Goal: Task Accomplishment & Management: Manage account settings

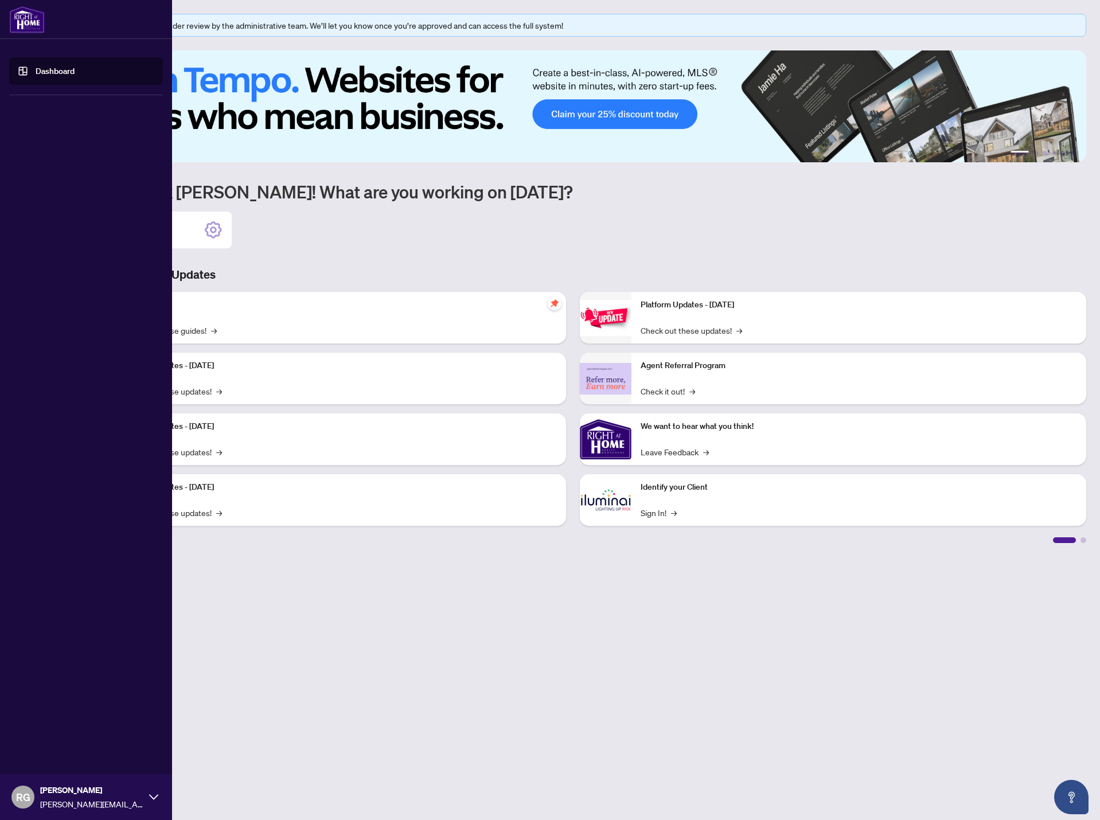
click at [36, 69] on link "Dashboard" at bounding box center [55, 71] width 39 height 10
click at [57, 806] on span "[PERSON_NAME][EMAIL_ADDRESS][DOMAIN_NAME]" at bounding box center [91, 804] width 103 height 13
click at [50, 751] on span "Profile Settings" at bounding box center [60, 753] width 54 height 18
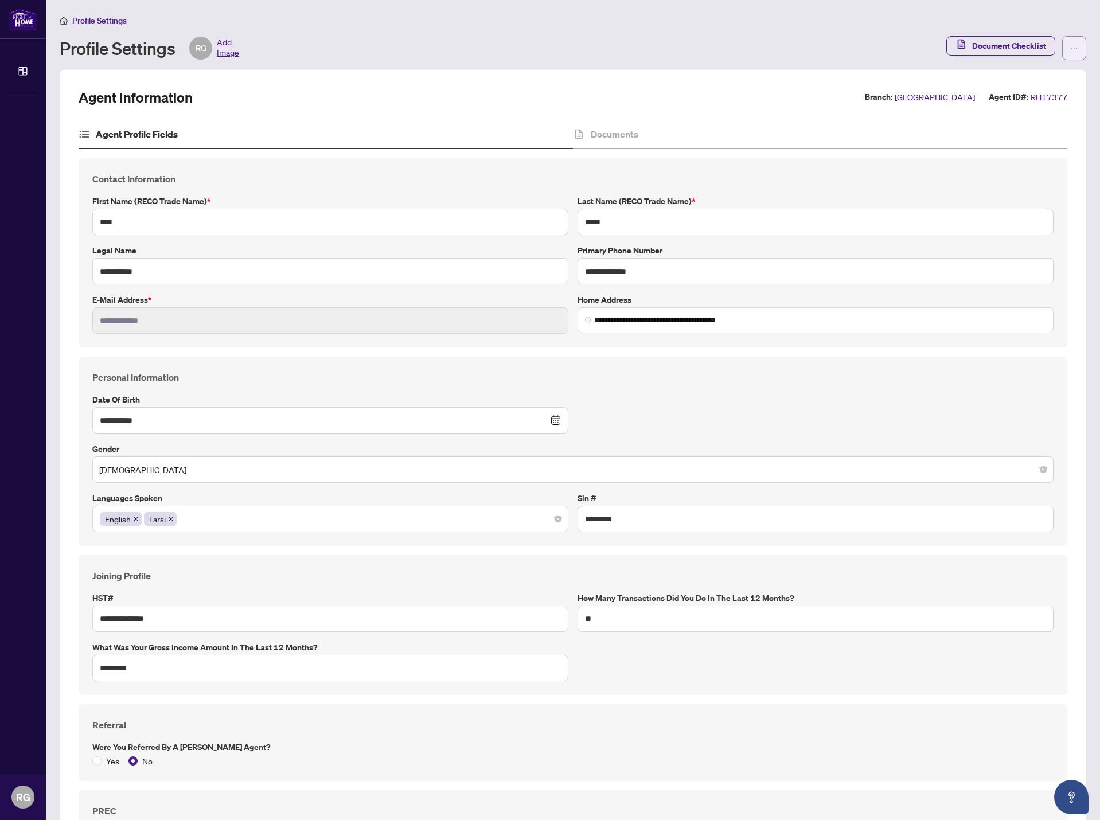
click at [1070, 46] on icon "ellipsis" at bounding box center [1074, 48] width 8 height 8
click at [1064, 75] on span "Agent Activity History" at bounding box center [1029, 73] width 79 height 13
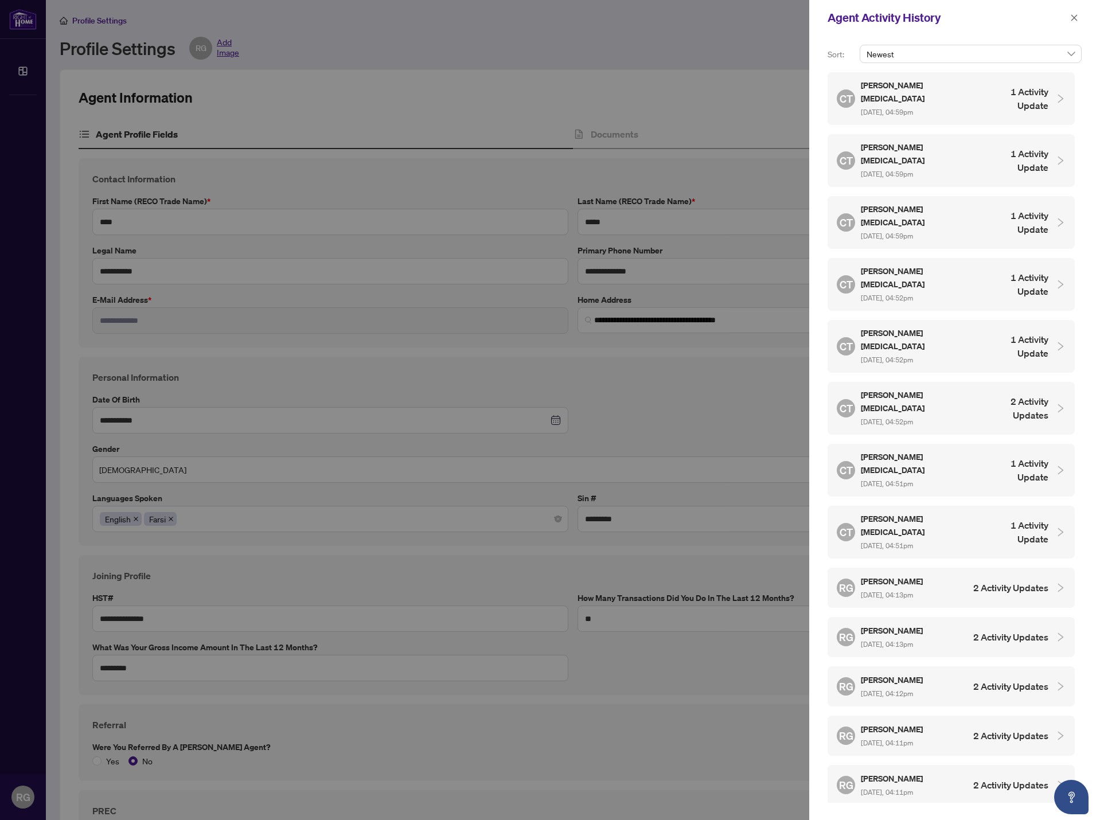
click at [984, 91] on h4 "1 Activity Update" at bounding box center [1016, 99] width 65 height 28
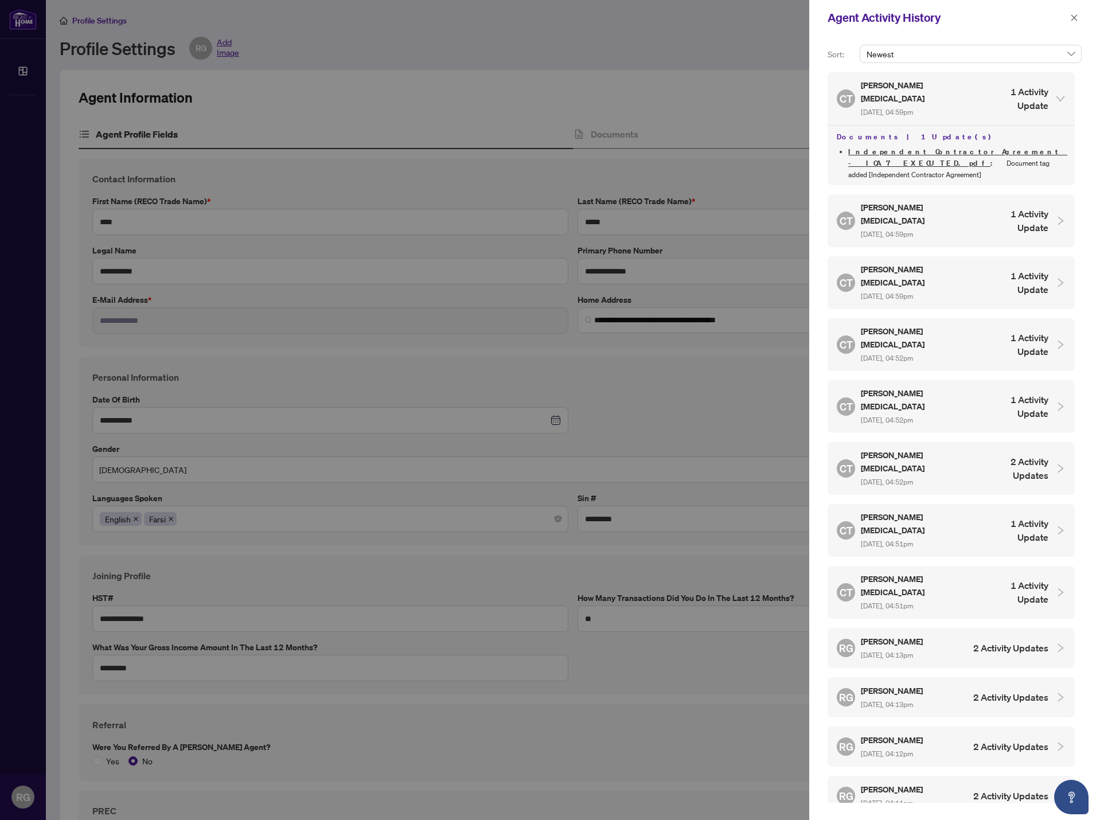
click at [1027, 207] on h4 "1 Activity Update" at bounding box center [1016, 221] width 65 height 28
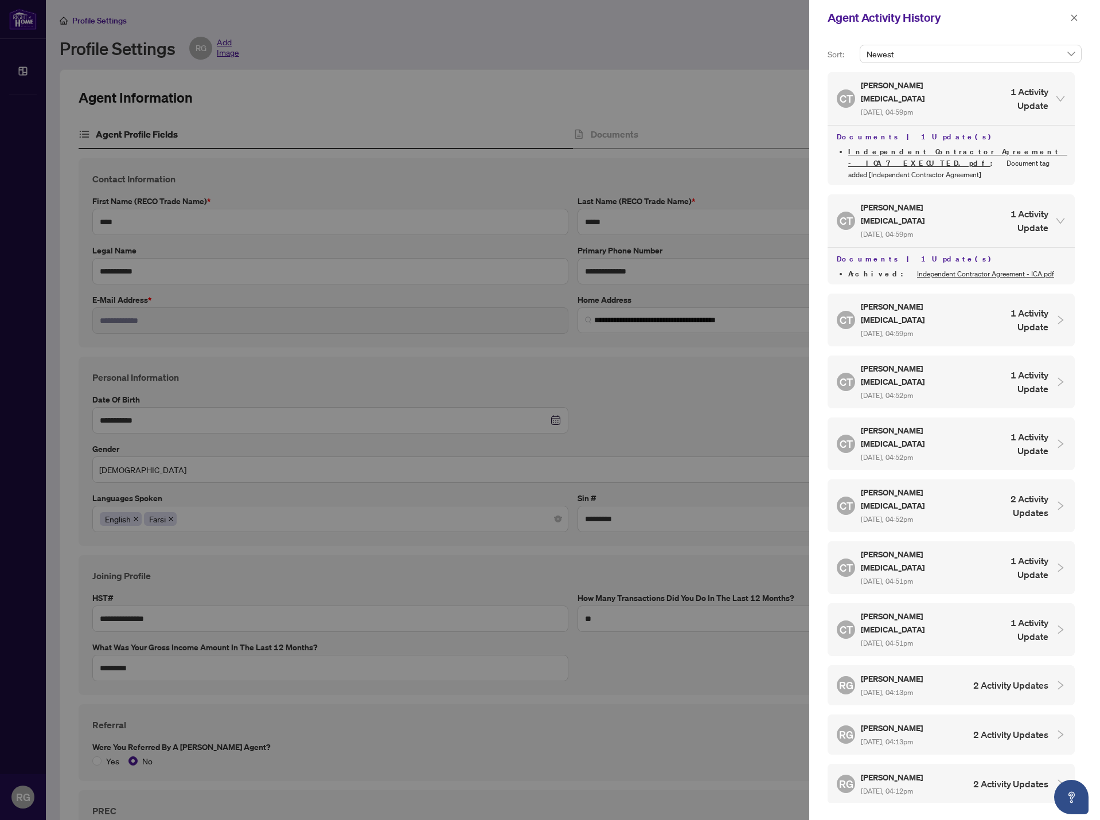
click at [1034, 301] on div "CT [PERSON_NAME][MEDICAL_DATA] [DATE], 04:59pm 1 Activity Update" at bounding box center [943, 320] width 212 height 39
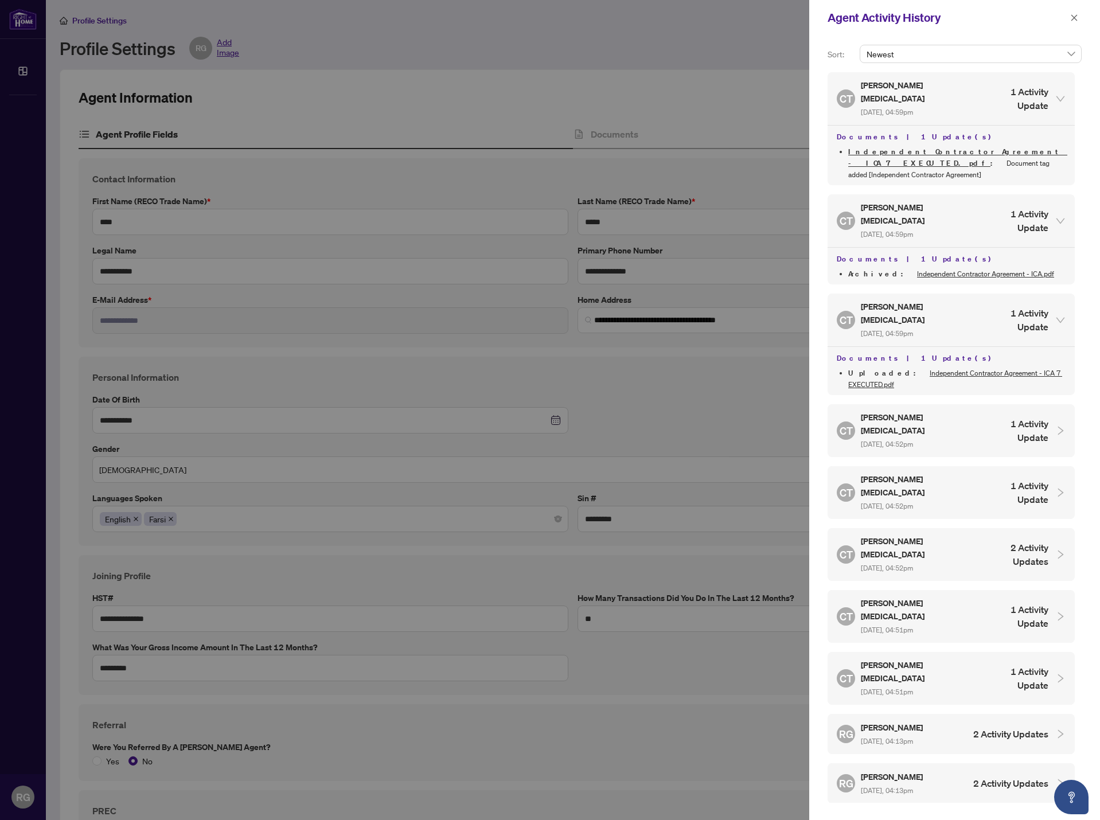
click at [1040, 417] on h4 "1 Activity Update" at bounding box center [1016, 431] width 65 height 28
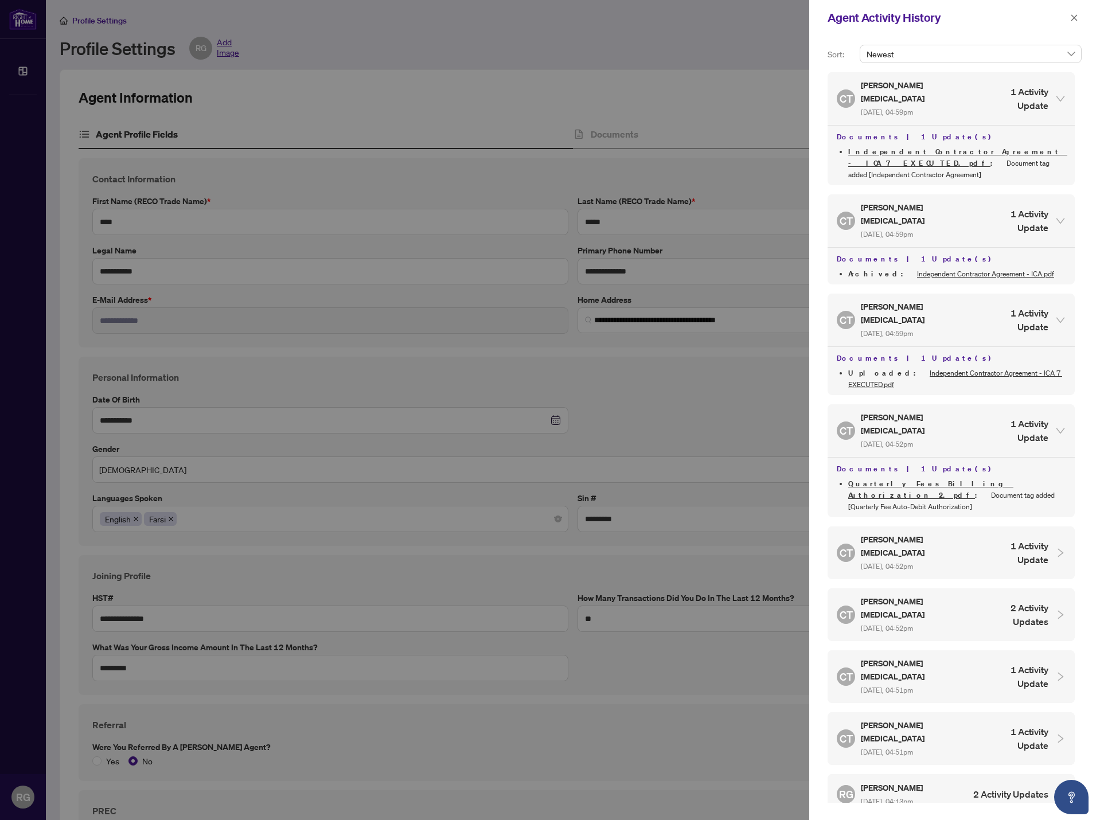
click at [1040, 417] on h4 "1 Activity Update" at bounding box center [1016, 431] width 65 height 28
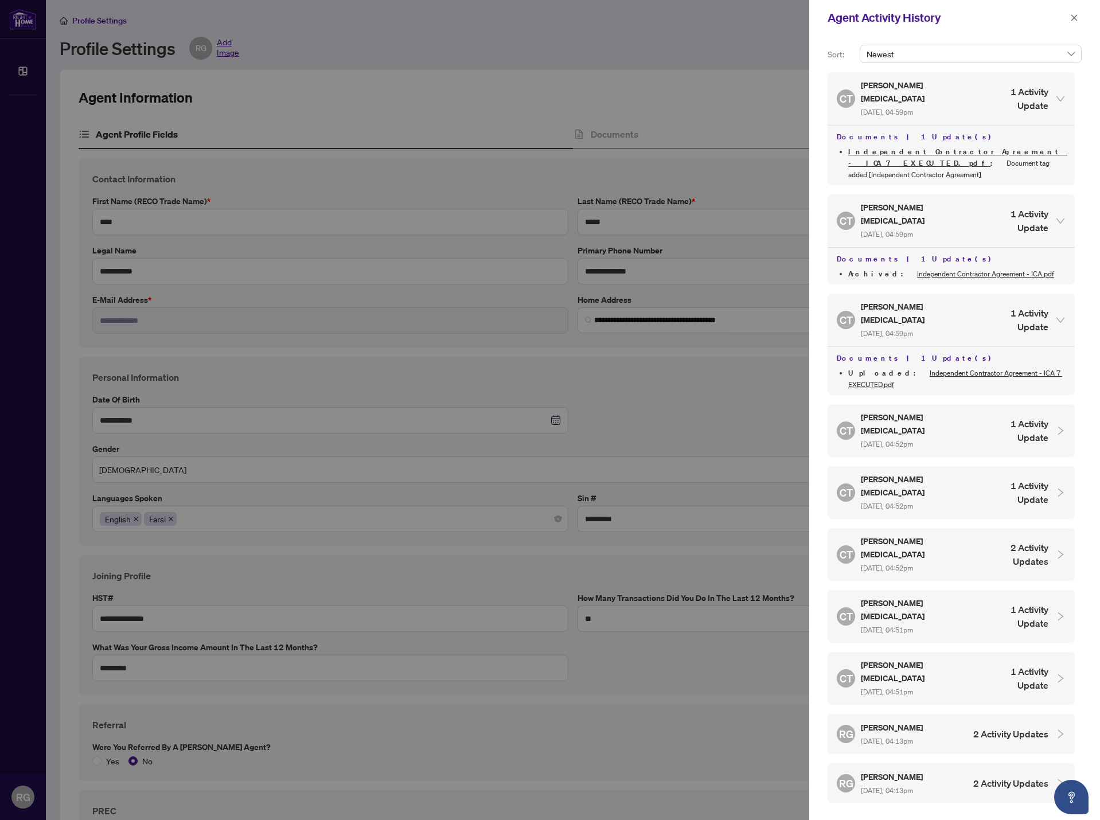
click at [1024, 473] on div "CT [PERSON_NAME][MEDICAL_DATA] [DATE], 04:52pm 1 Activity Update" at bounding box center [943, 492] width 212 height 39
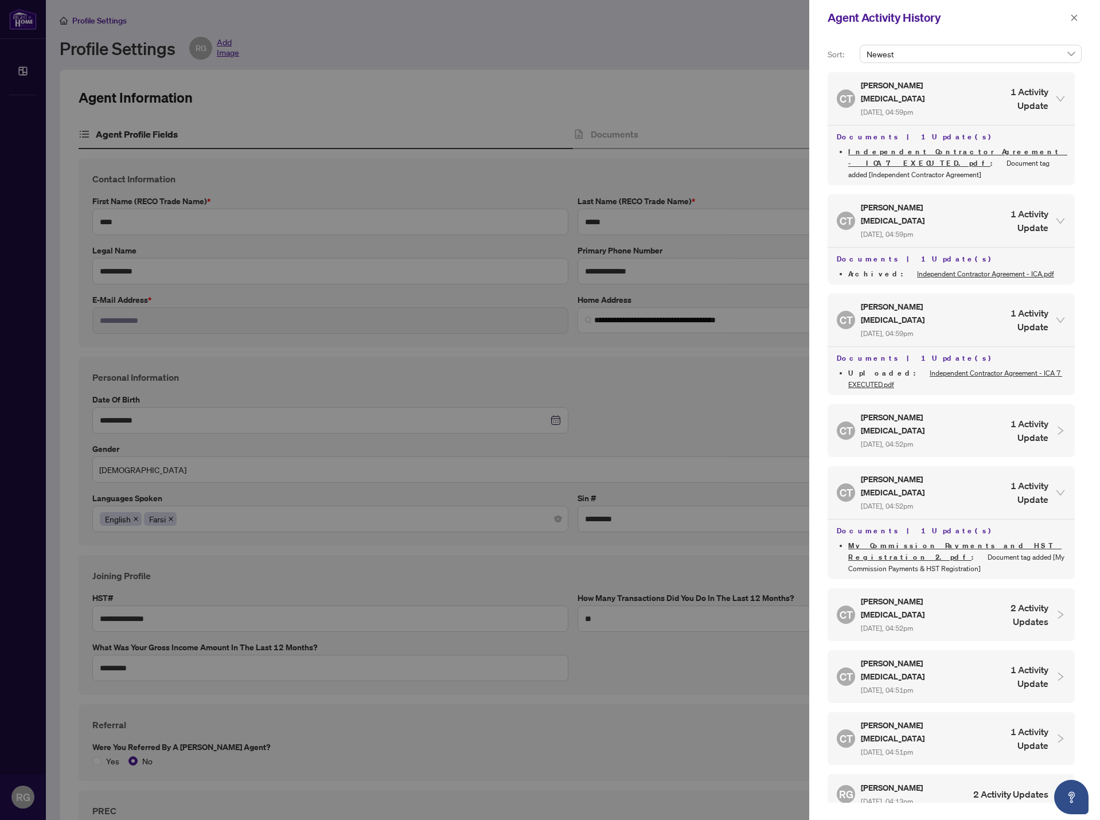
click at [1023, 473] on div "CT [PERSON_NAME][MEDICAL_DATA] [DATE], 04:52pm 1 Activity Update" at bounding box center [943, 492] width 212 height 39
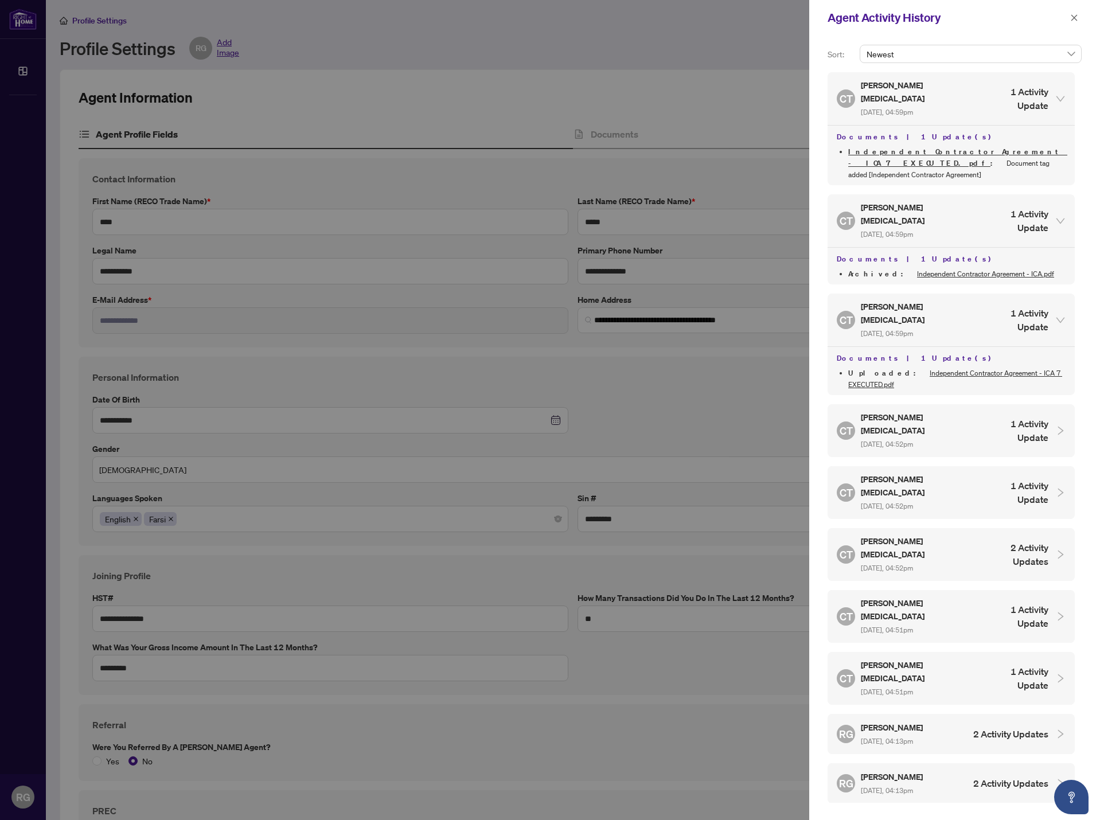
click at [1023, 473] on div "CT [PERSON_NAME][MEDICAL_DATA] [DATE], 04:52pm 1 Activity Update" at bounding box center [943, 492] width 212 height 39
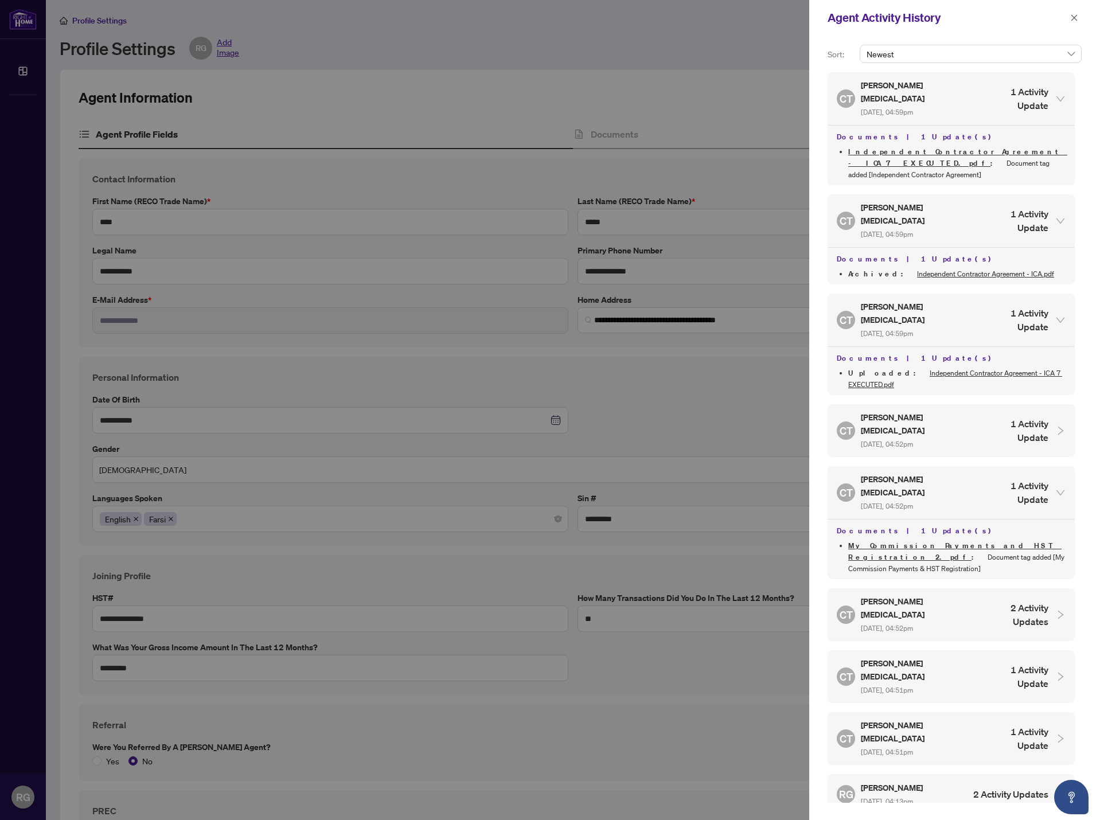
click at [1023, 473] on div "CT [PERSON_NAME][MEDICAL_DATA] [DATE], 04:52pm 1 Activity Update" at bounding box center [943, 492] width 212 height 39
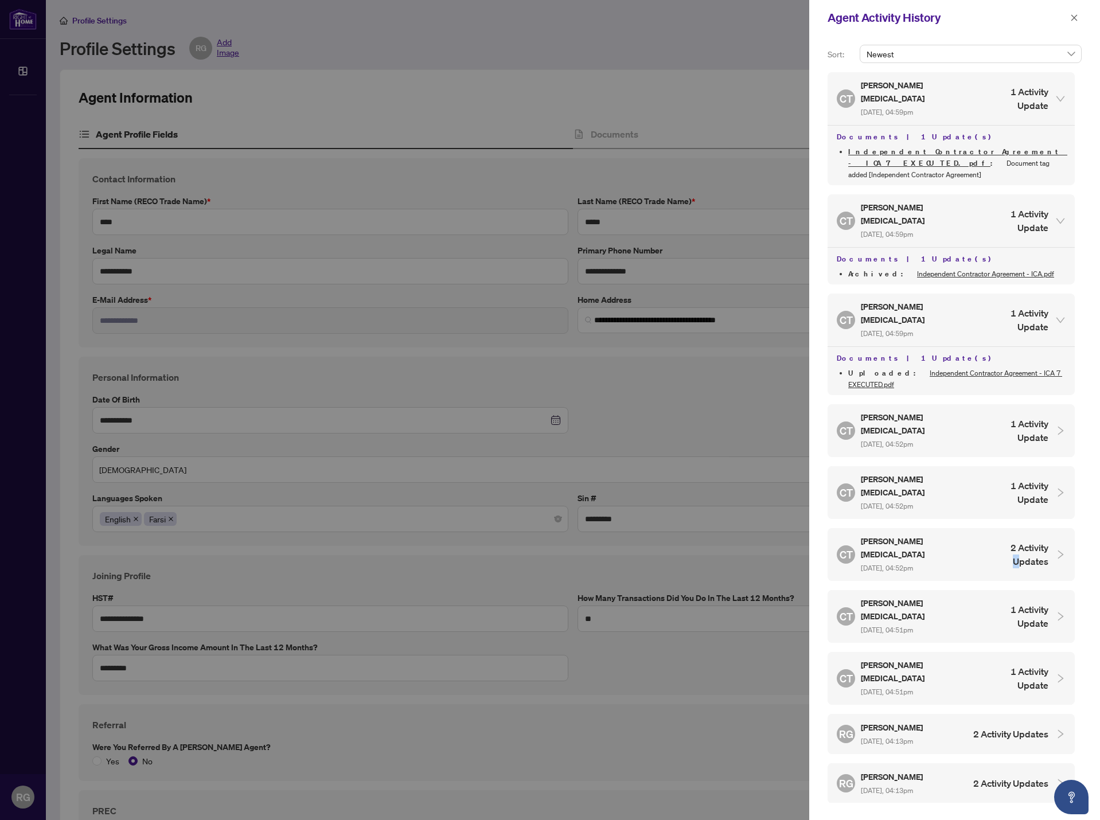
click at [1013, 535] on div "CT [PERSON_NAME][MEDICAL_DATA] [DATE], 04:52pm 2 Activity Updates" at bounding box center [943, 554] width 212 height 39
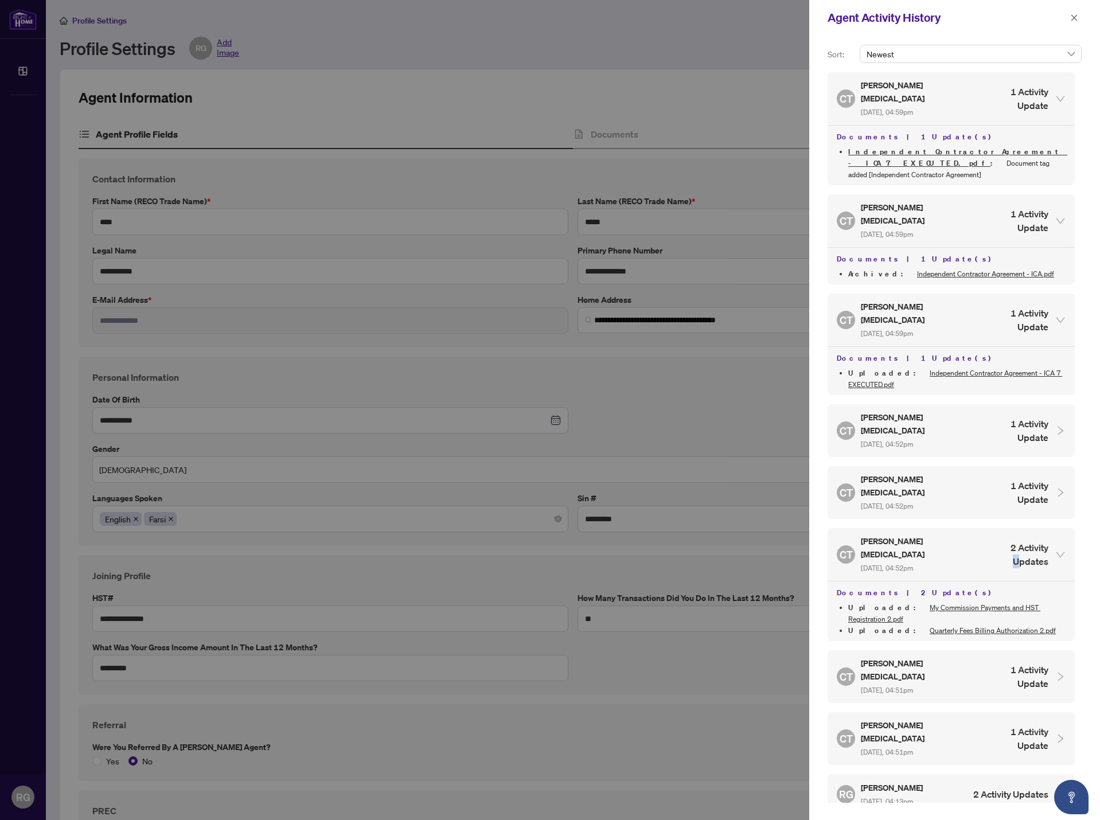
click at [1011, 541] on h4 "2 Activity Updates" at bounding box center [1015, 555] width 68 height 28
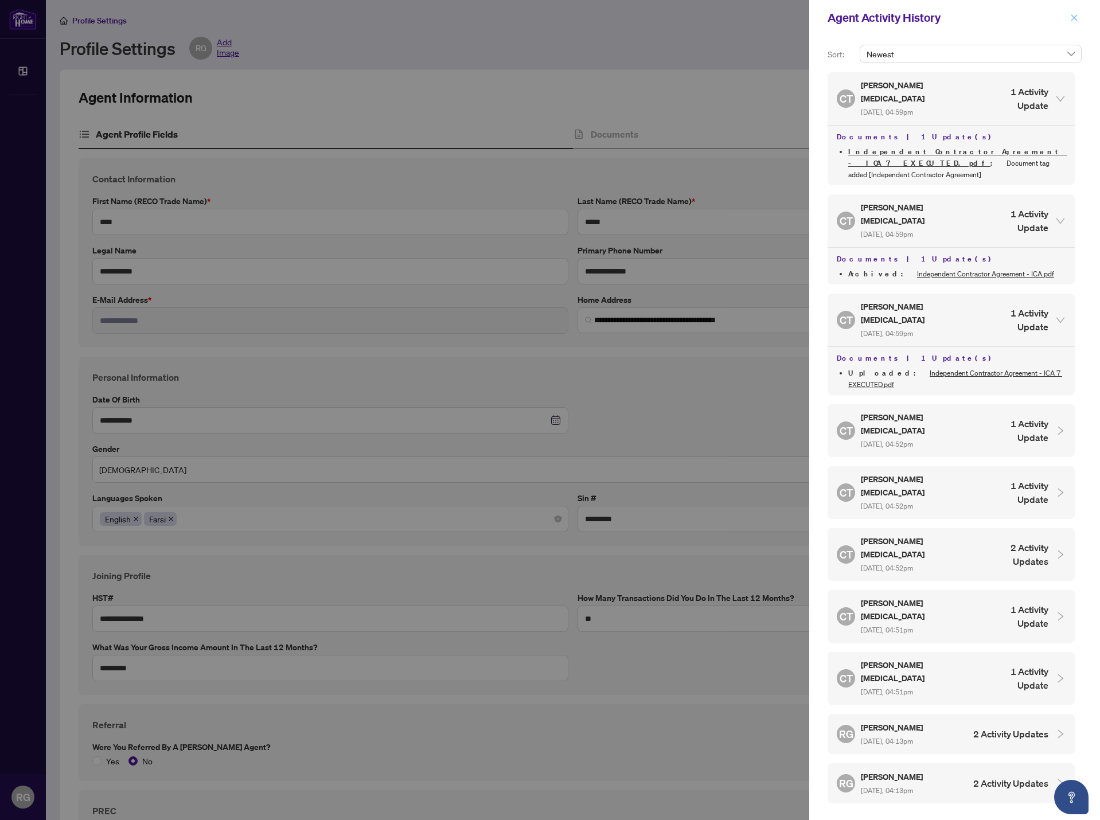
click at [1070, 14] on button "button" at bounding box center [1074, 18] width 15 height 14
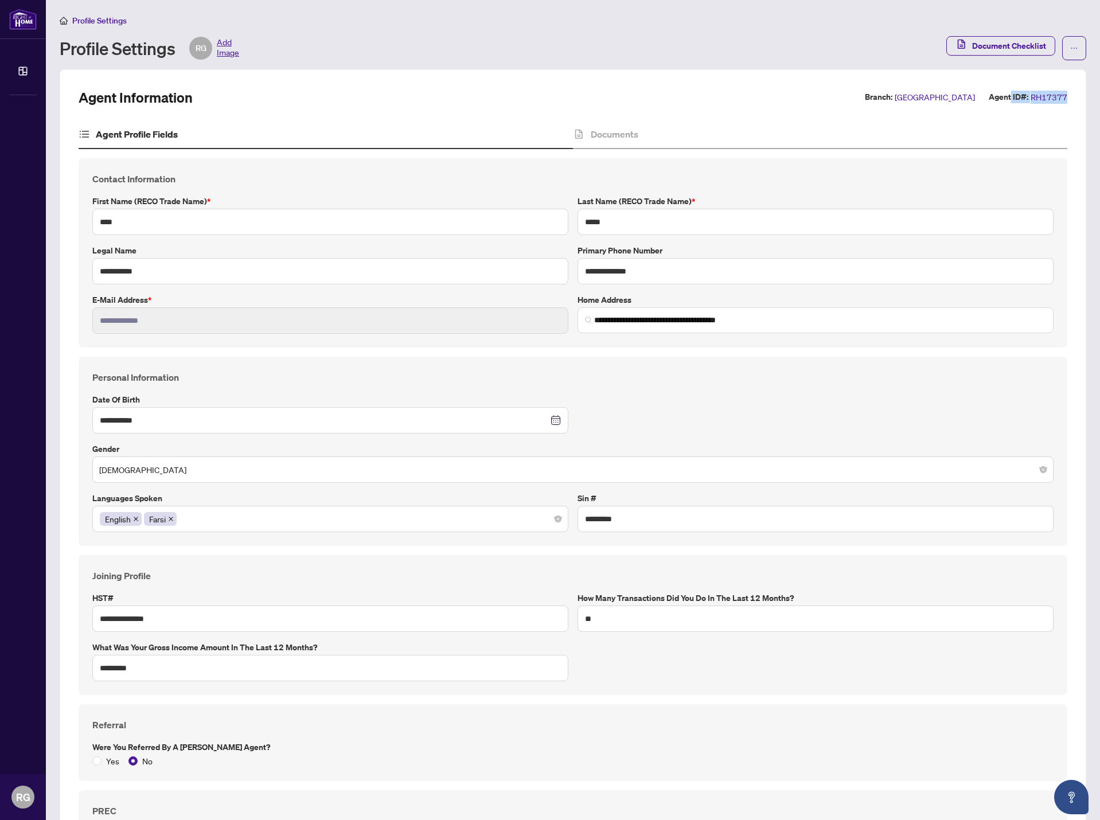
drag, startPoint x: 1069, startPoint y: 98, endPoint x: 995, endPoint y: 102, distance: 74.1
click at [997, 102] on div "**********" at bounding box center [573, 770] width 1027 height 1402
click at [708, 100] on div "Agent Information Branch: [GEOGRAPHIC_DATA] Agent ID#: RH17377" at bounding box center [573, 97] width 989 height 18
click at [91, 25] on li "Profile Settings" at bounding box center [93, 20] width 67 height 13
click at [92, 22] on span "Profile Settings" at bounding box center [99, 20] width 54 height 10
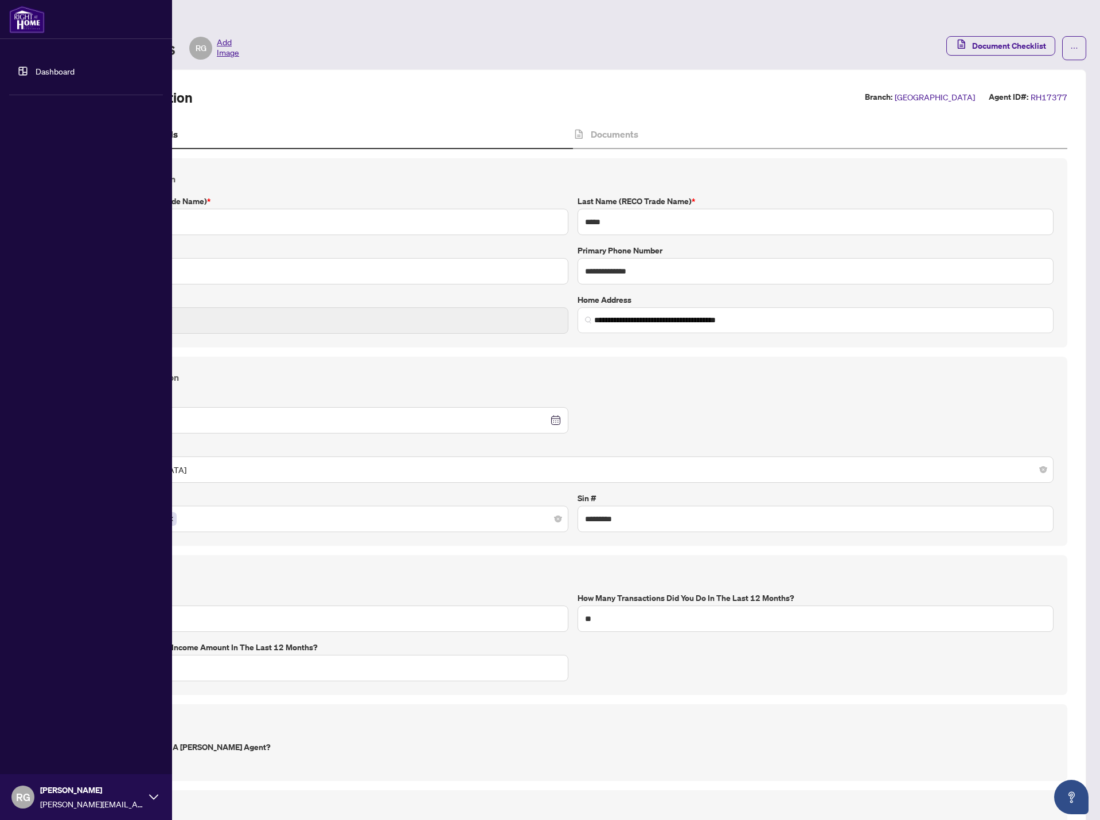
click at [36, 66] on link "Dashboard" at bounding box center [55, 71] width 39 height 10
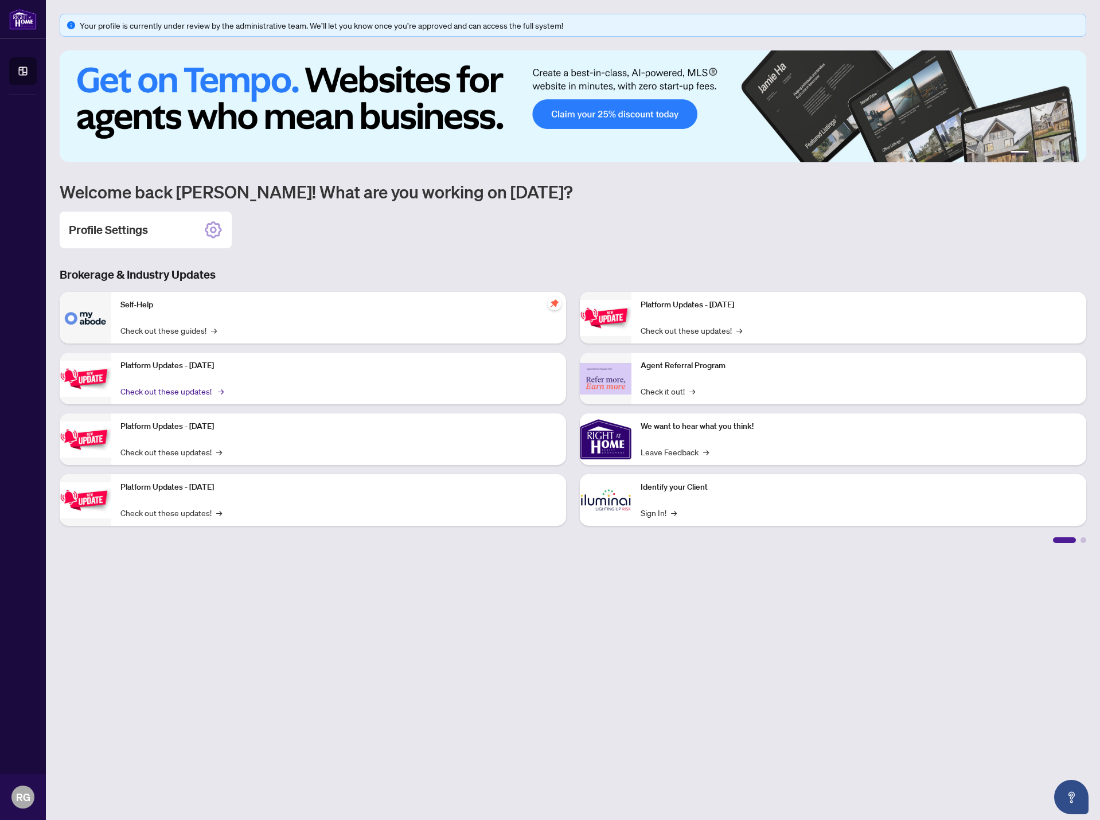
click at [159, 392] on link "Check out these updates! →" at bounding box center [171, 391] width 102 height 13
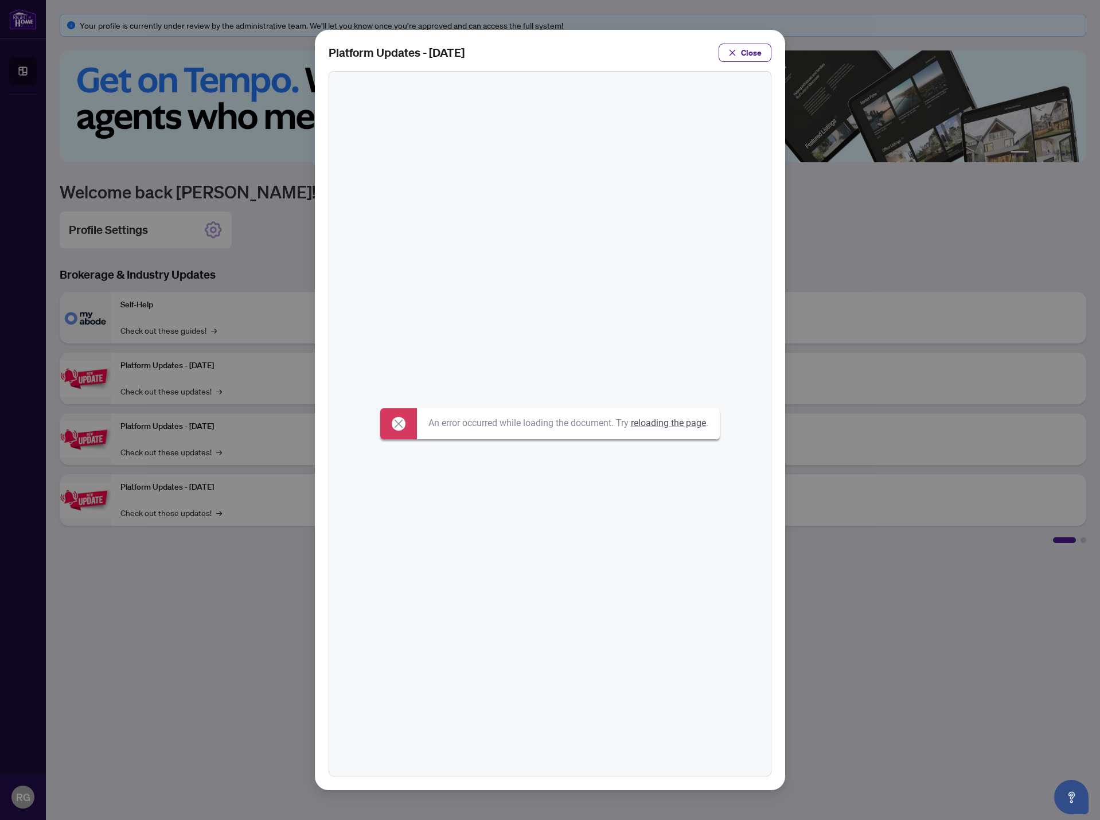
click at [681, 429] on p "An error occurred while loading the document. Try reloading the page ." at bounding box center [568, 423] width 280 height 13
click at [686, 427] on link "reloading the page" at bounding box center [668, 423] width 75 height 11
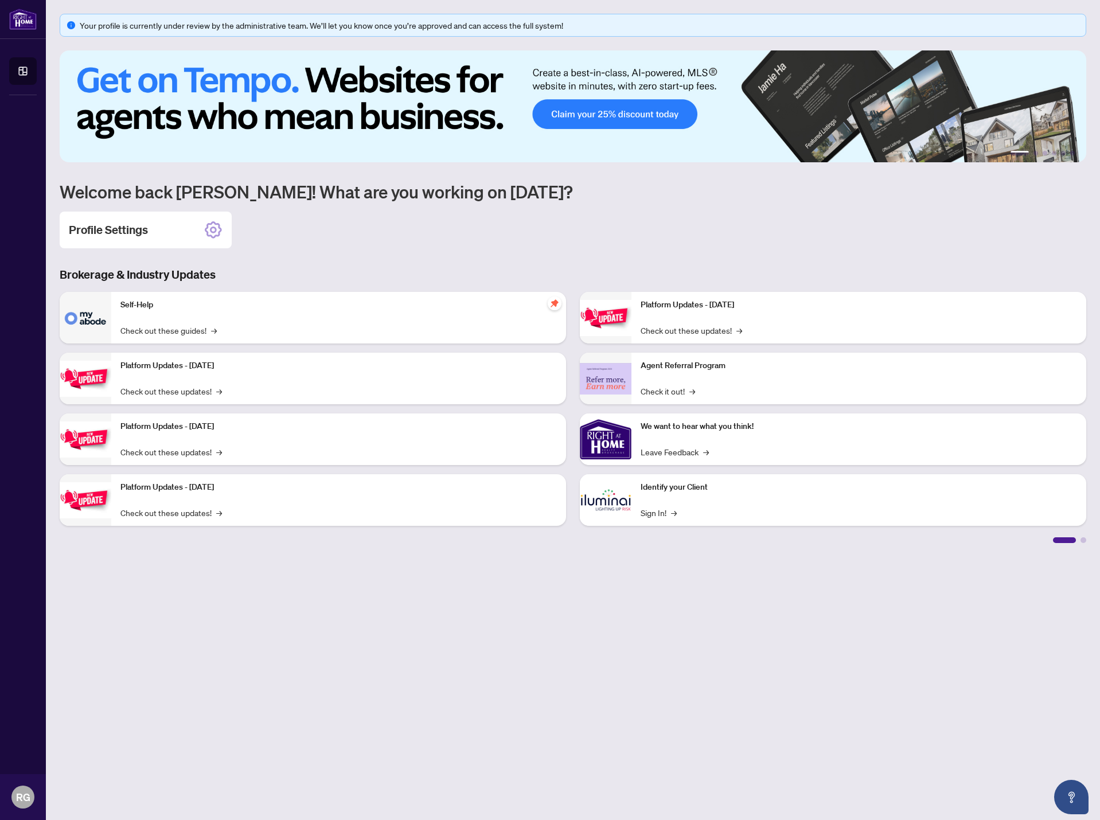
click at [152, 190] on h1 "Welcome back [PERSON_NAME]! What are you working on [DATE]?" at bounding box center [573, 192] width 1027 height 22
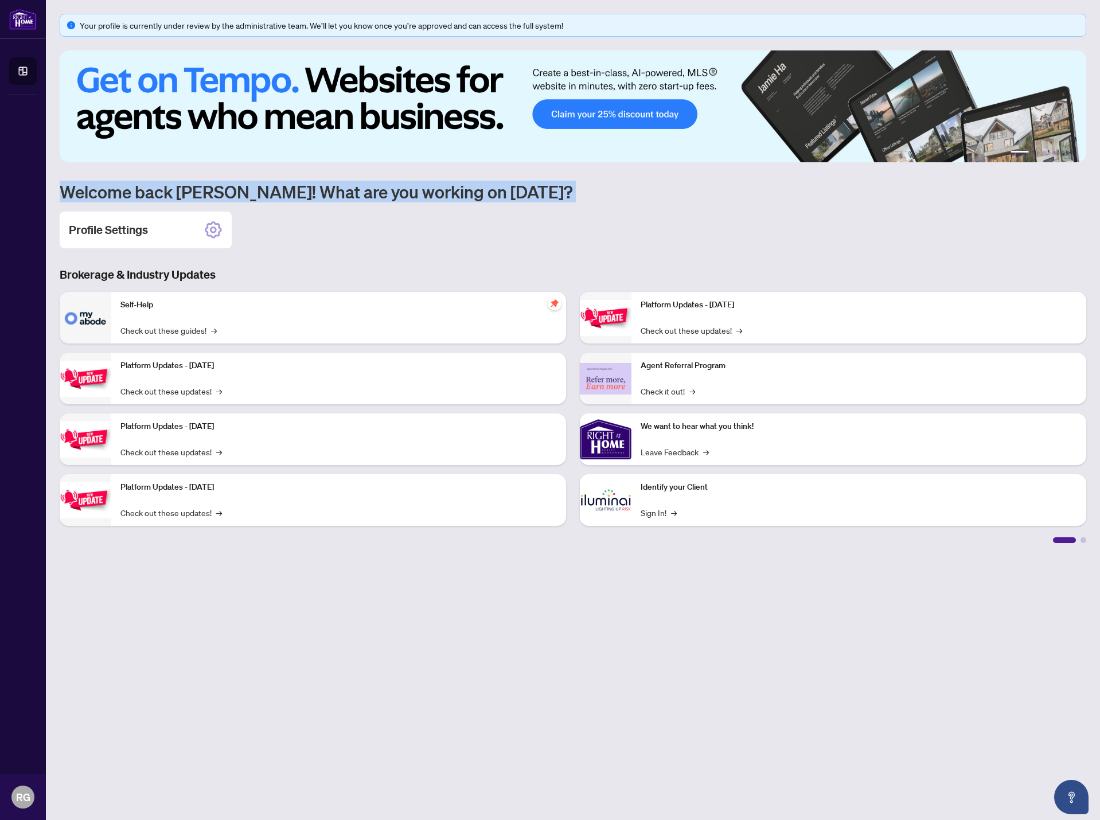
click at [152, 190] on h1 "Welcome back [PERSON_NAME]! What are you working on [DATE]?" at bounding box center [573, 192] width 1027 height 22
click at [106, 191] on h1 "Welcome back [PERSON_NAME]! What are you working on [DATE]?" at bounding box center [573, 192] width 1027 height 22
